Goal: Task Accomplishment & Management: Manage account settings

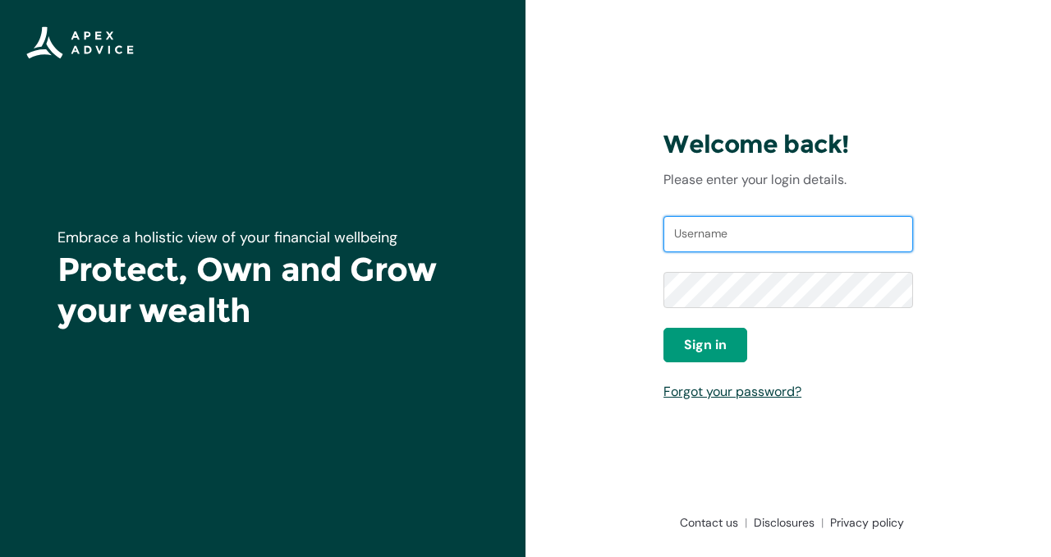
click at [685, 241] on input "Username" at bounding box center [788, 234] width 250 height 36
type input "gabrielmoni.project@gmail.com"
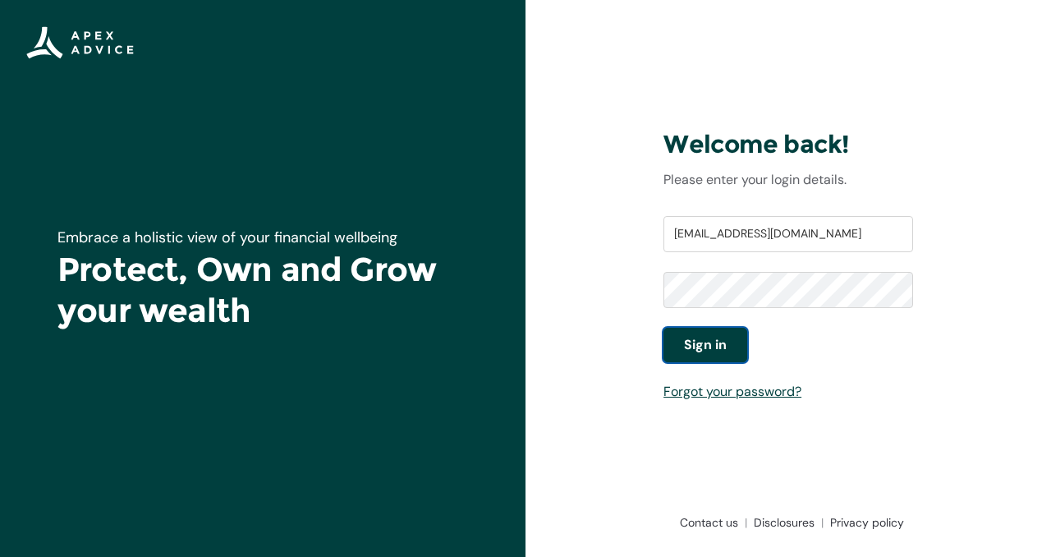
click at [711, 354] on span "Sign in" at bounding box center [705, 345] width 43 height 20
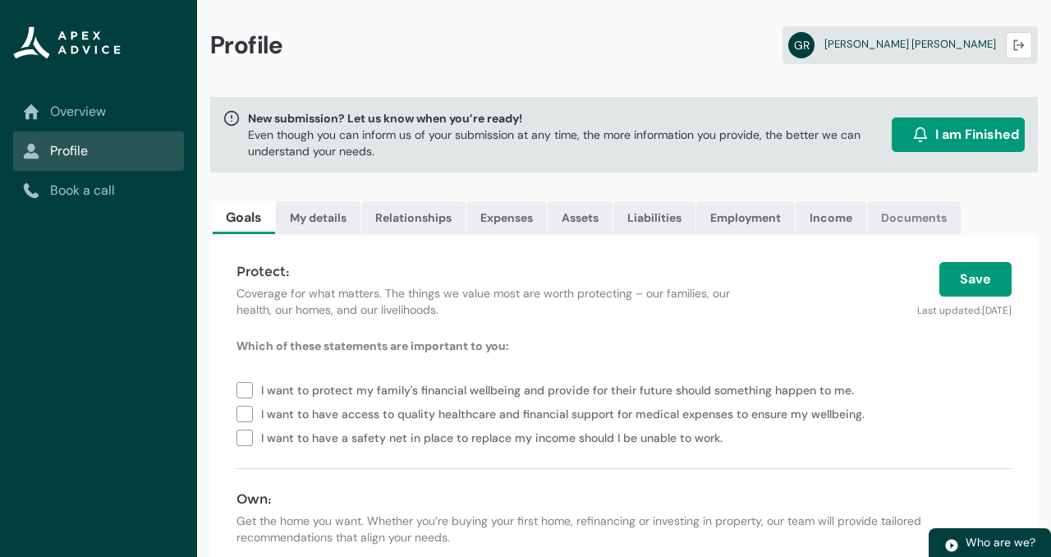
click at [918, 218] on link "Documents" at bounding box center [914, 217] width 94 height 33
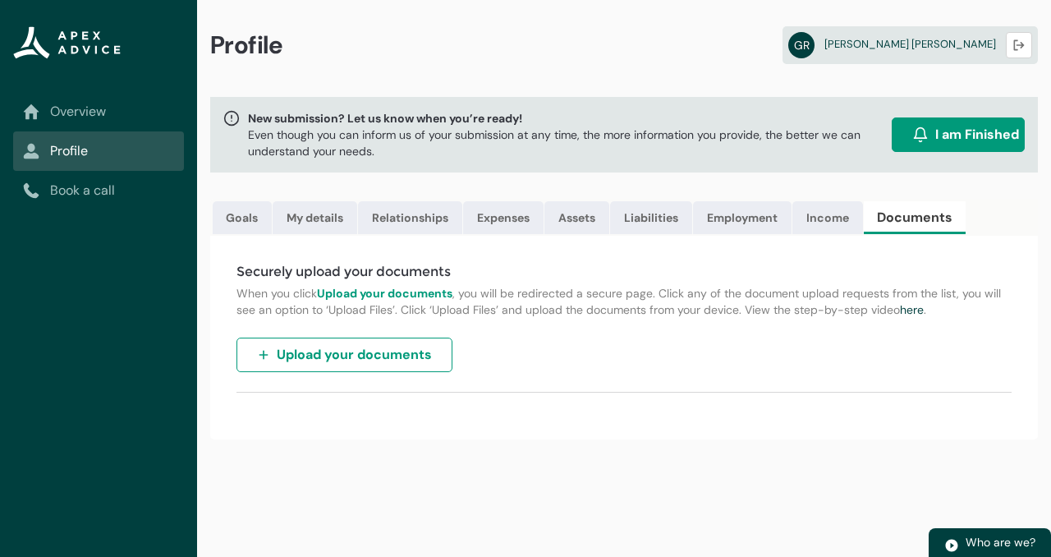
click at [375, 360] on span "Upload your documents" at bounding box center [354, 355] width 155 height 20
